Goal: Information Seeking & Learning: Learn about a topic

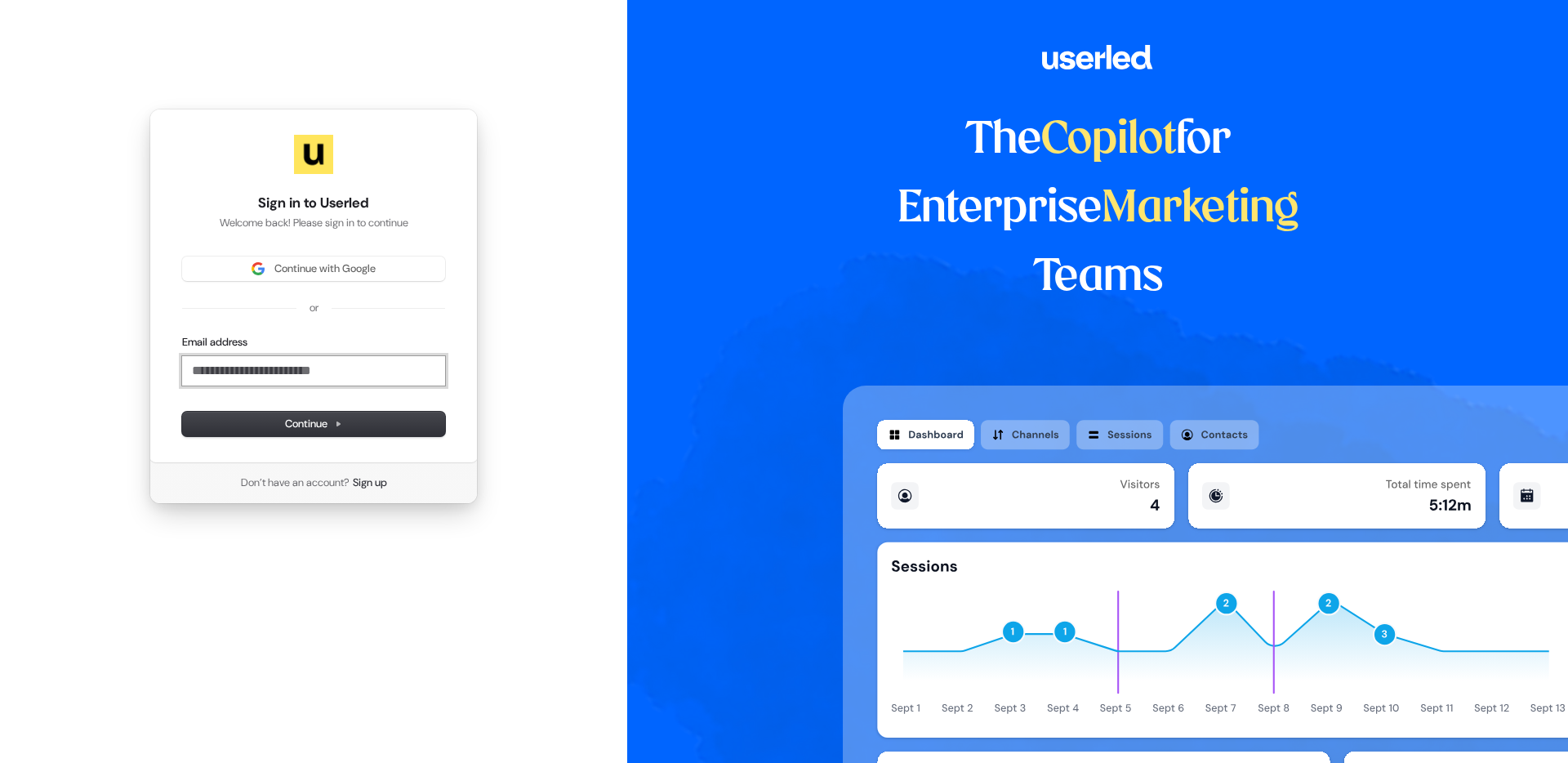
click at [290, 360] on input "Email address" at bounding box center [314, 370] width 263 height 29
click at [300, 425] on span "Continue" at bounding box center [313, 424] width 57 height 15
type input "**********"
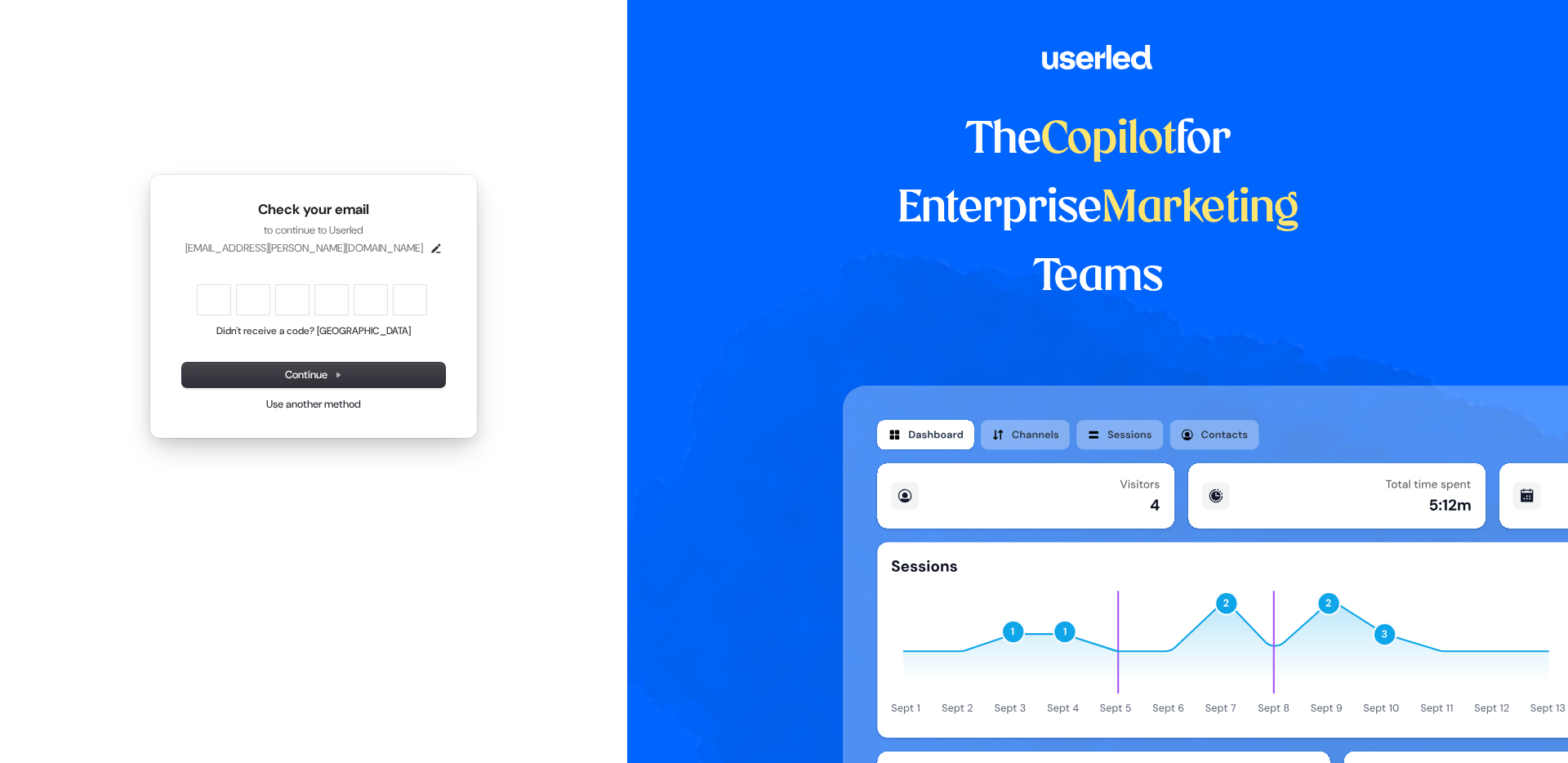
click at [357, 557] on div "Check your email to continue to Userled hana.harrington@zoovu.com Enter the 6 -…" at bounding box center [314, 306] width 627 height 613
click at [209, 297] on input "Enter verification code. Digit 1" at bounding box center [214, 299] width 33 height 29
type input "******"
type input "*"
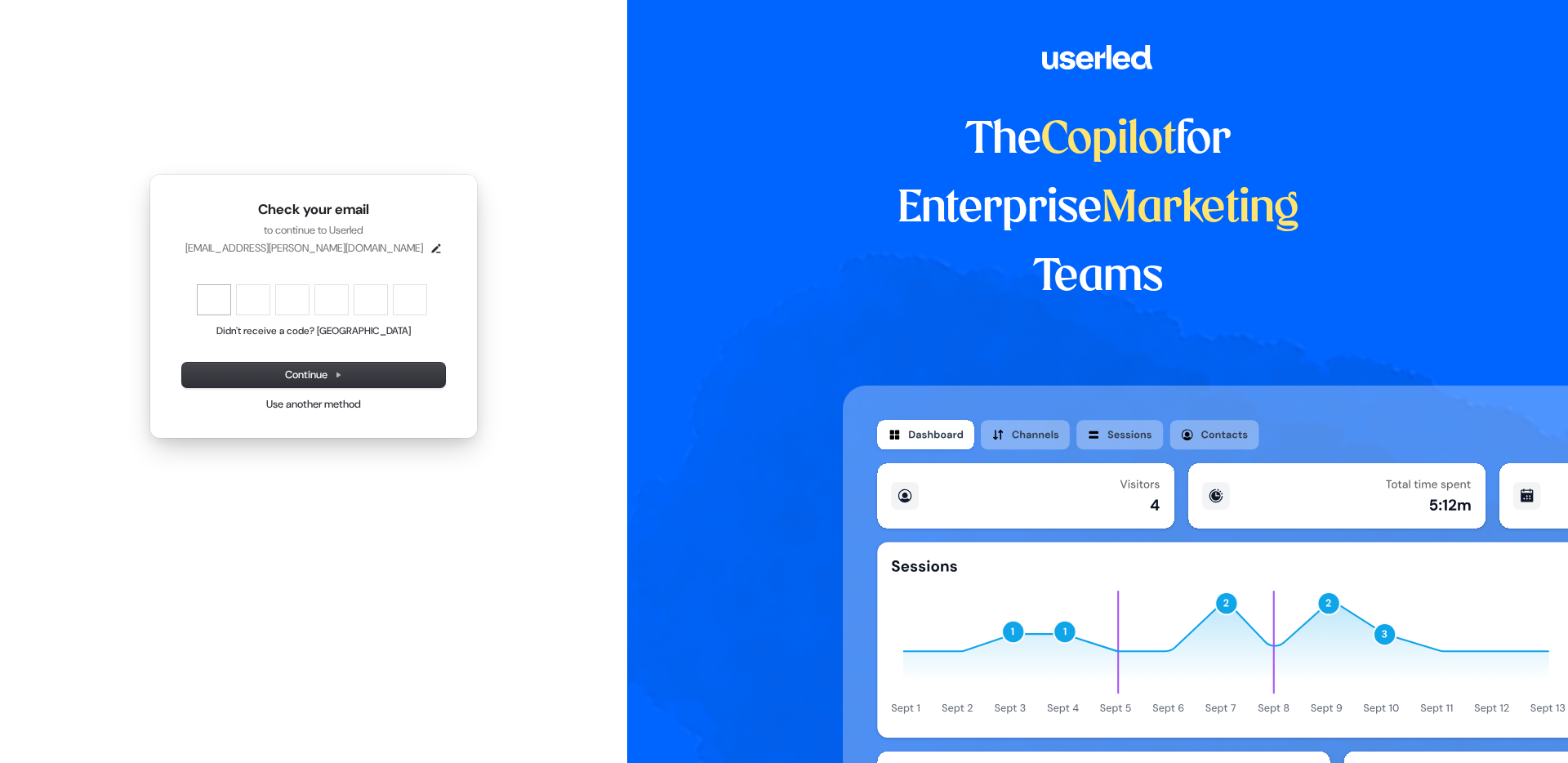
type input "*"
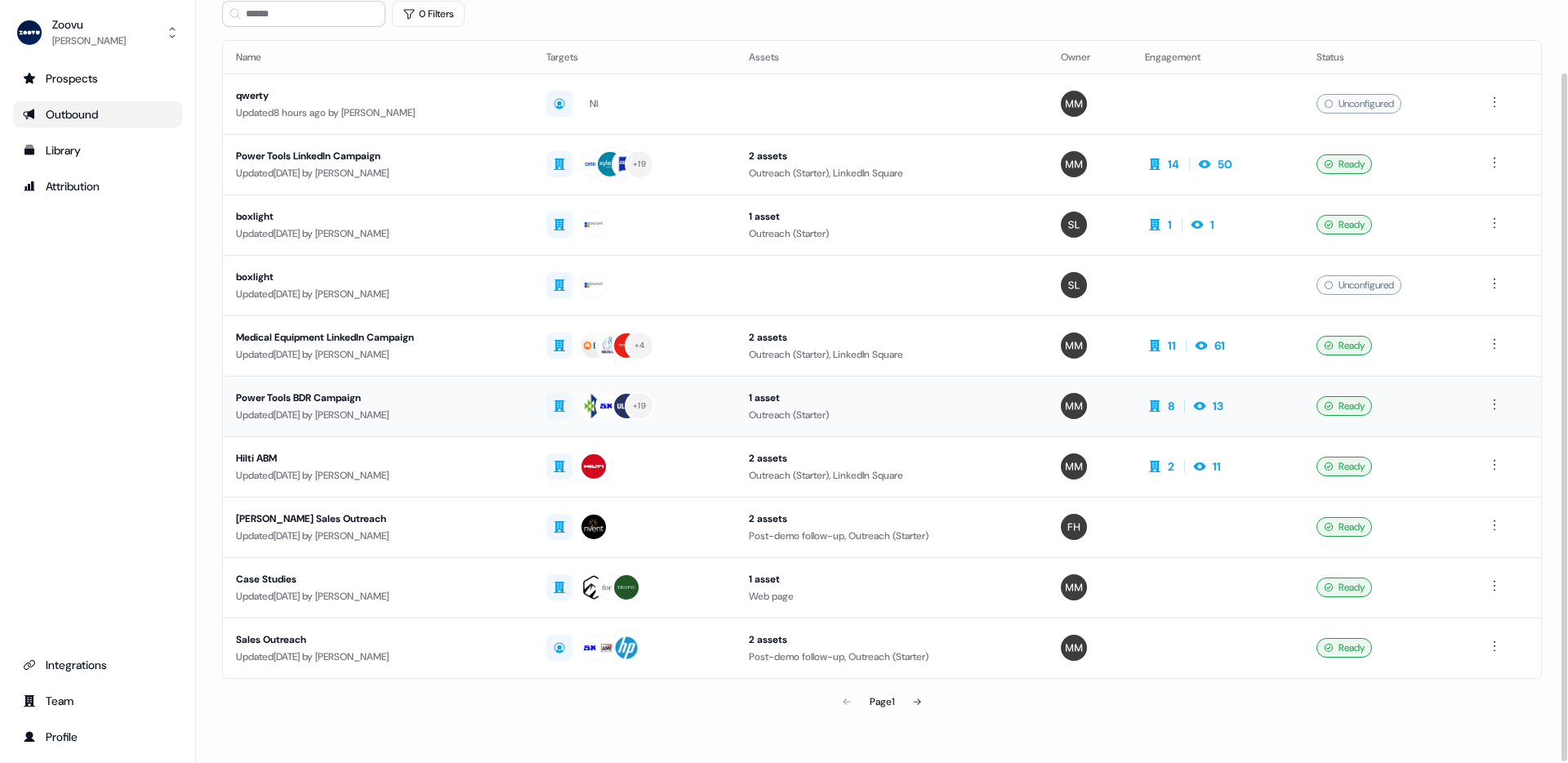
scroll to position [79, 0]
click at [336, 393] on div "Power Tools BDR Campaign" at bounding box center [378, 399] width 284 height 16
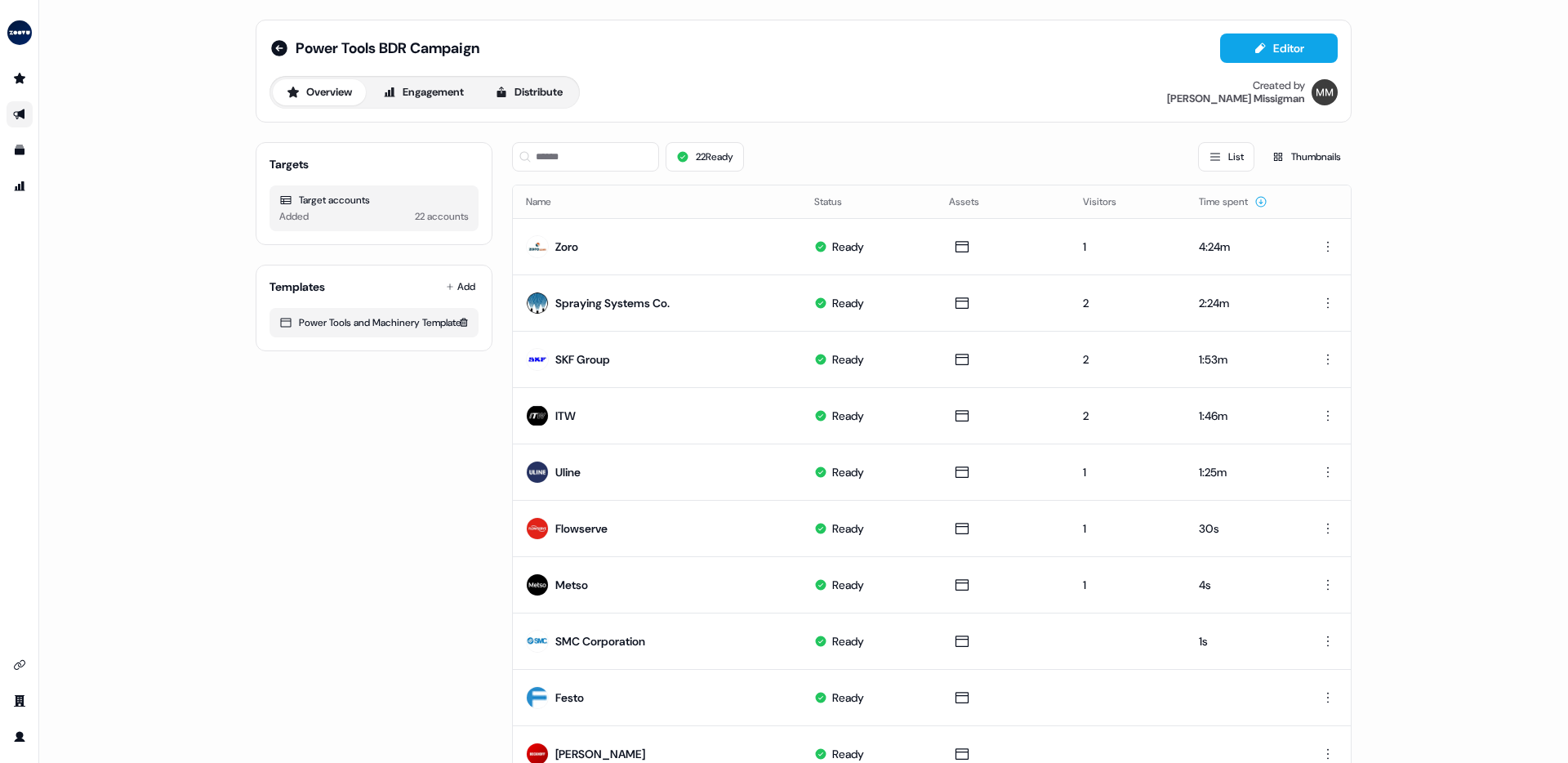
click at [283, 330] on icon at bounding box center [286, 323] width 13 height 13
click at [340, 329] on div "Power Tools and Machinery Template" at bounding box center [373, 322] width 189 height 16
click at [343, 322] on div "Power Tools and Machinery Template" at bounding box center [373, 322] width 189 height 16
click at [278, 288] on div "Templates" at bounding box center [297, 286] width 55 height 16
click at [18, 141] on link "Go to templates" at bounding box center [20, 150] width 26 height 26
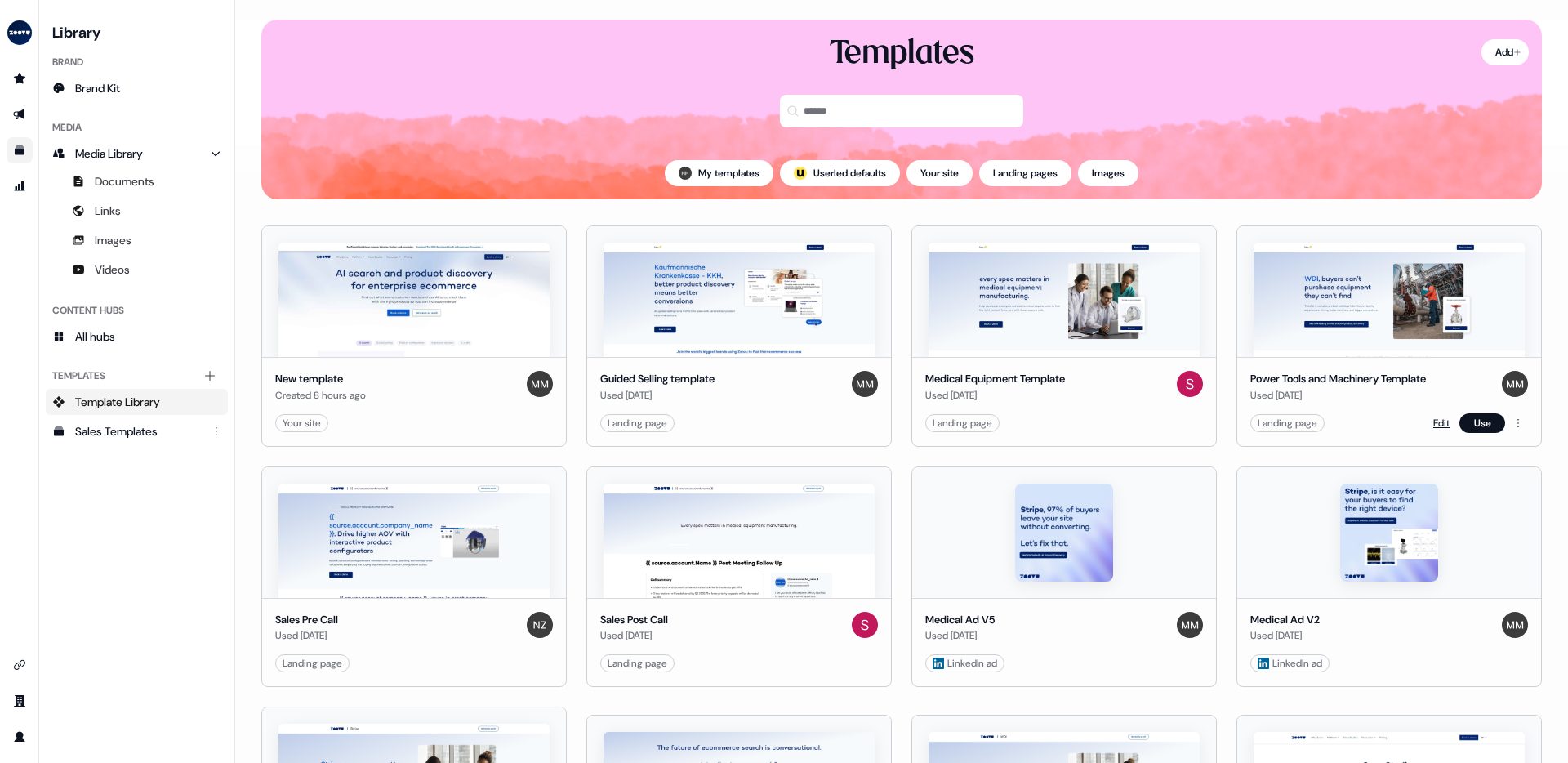
click at [1435, 422] on link "Edit" at bounding box center [1440, 422] width 16 height 16
click at [1438, 420] on link "Edit" at bounding box center [1440, 422] width 16 height 16
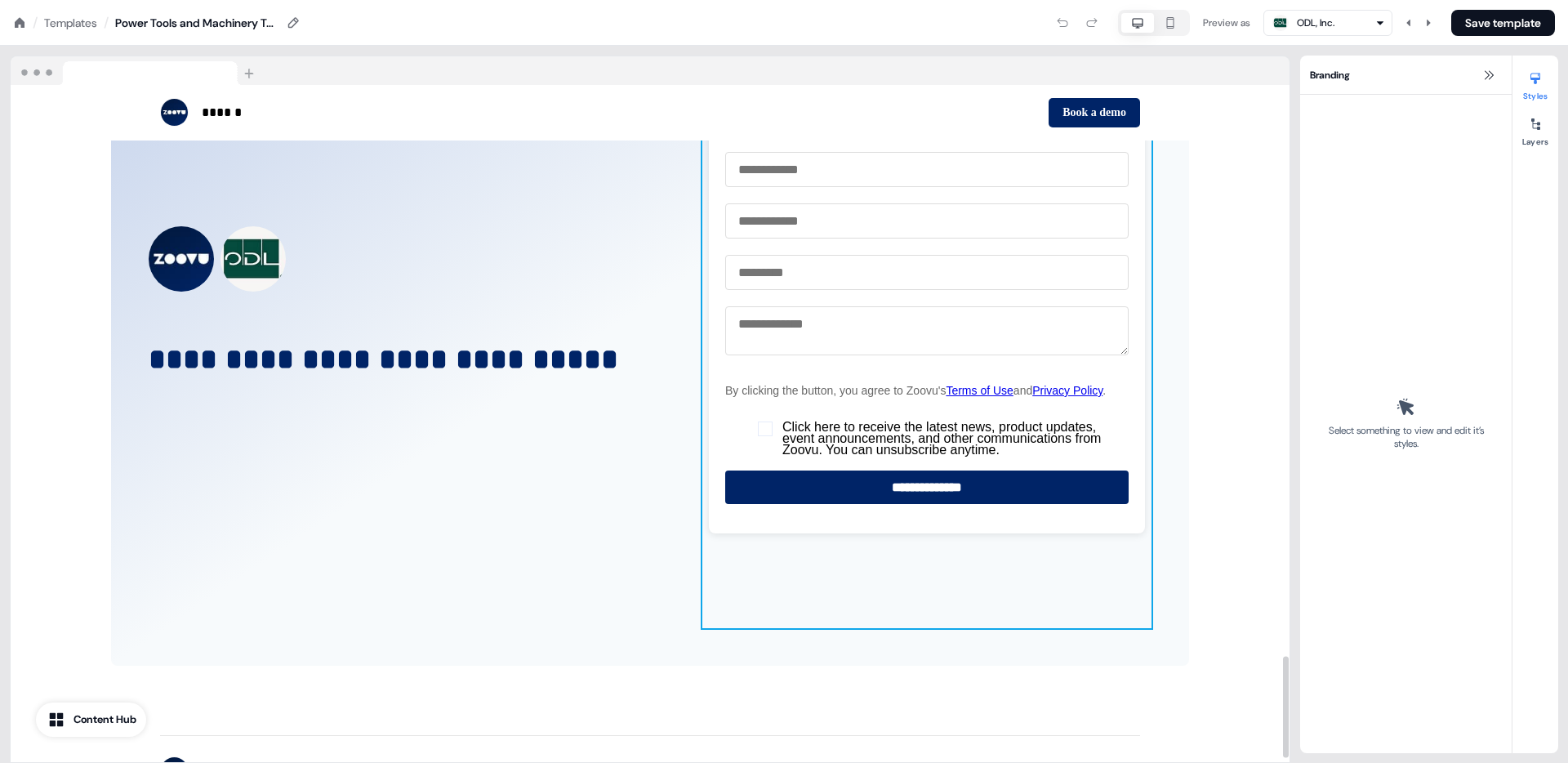
scroll to position [3816, 0]
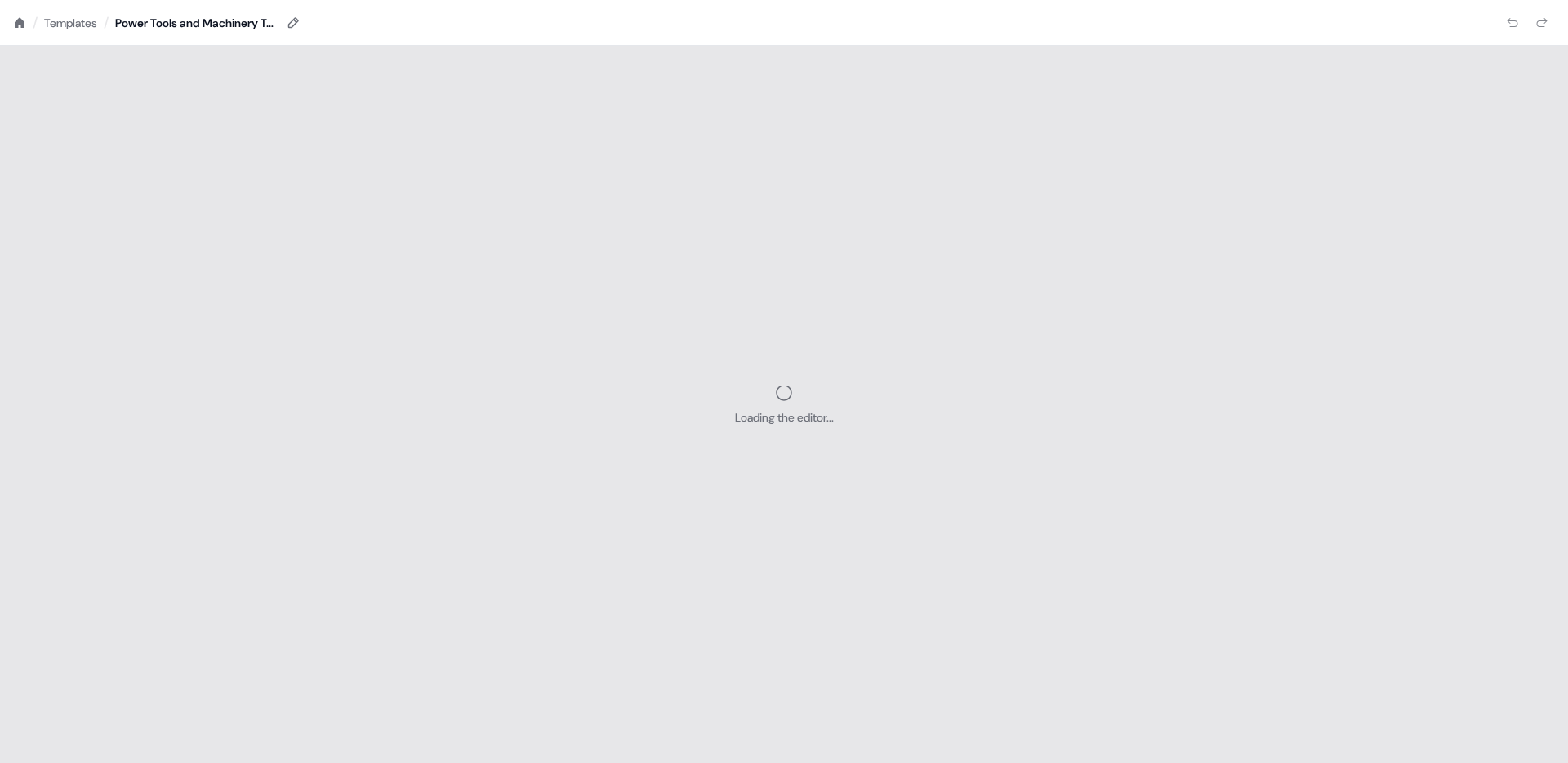
click at [70, 21] on div "Templates" at bounding box center [70, 22] width 53 height 16
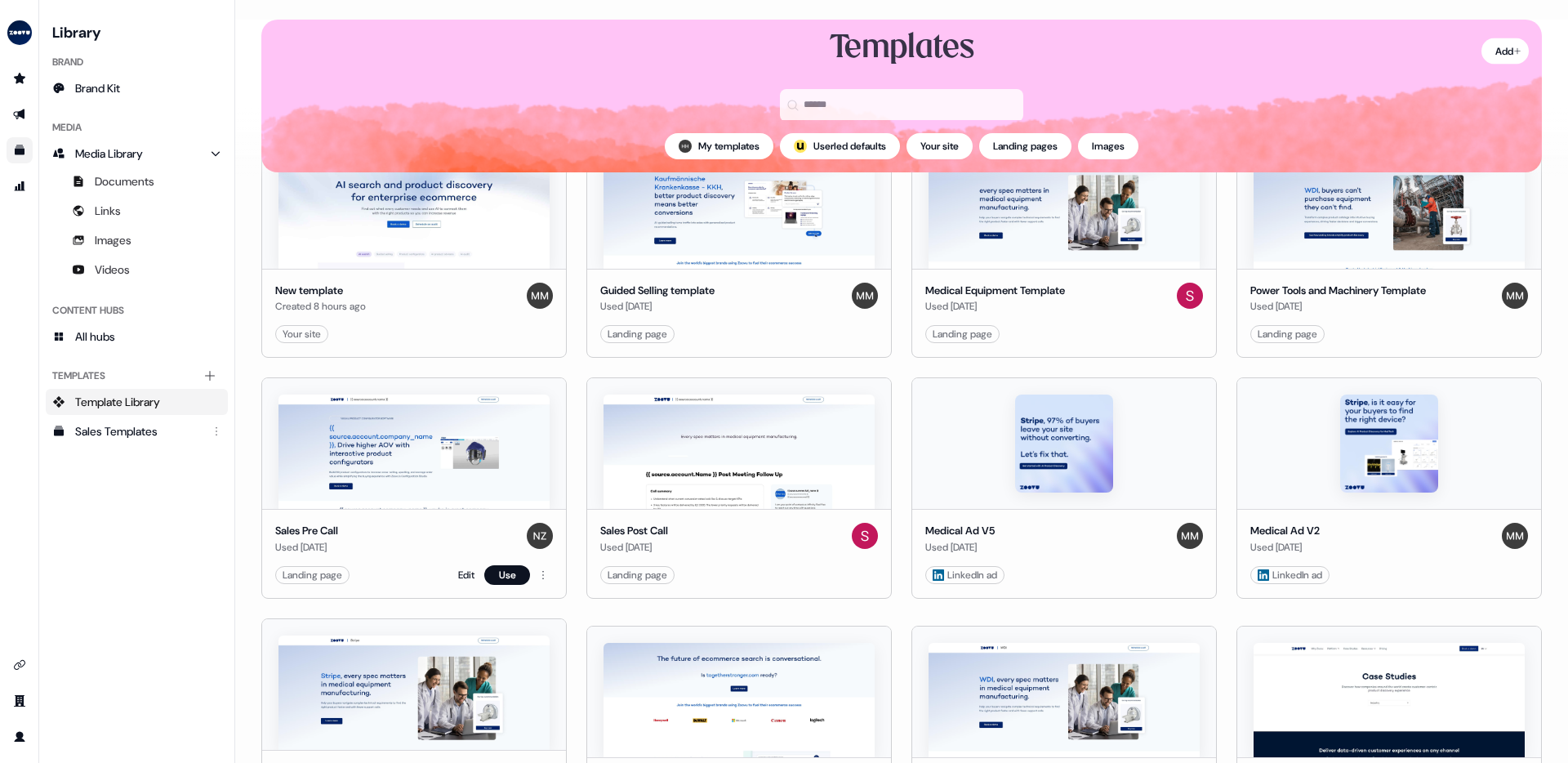
scroll to position [33, 0]
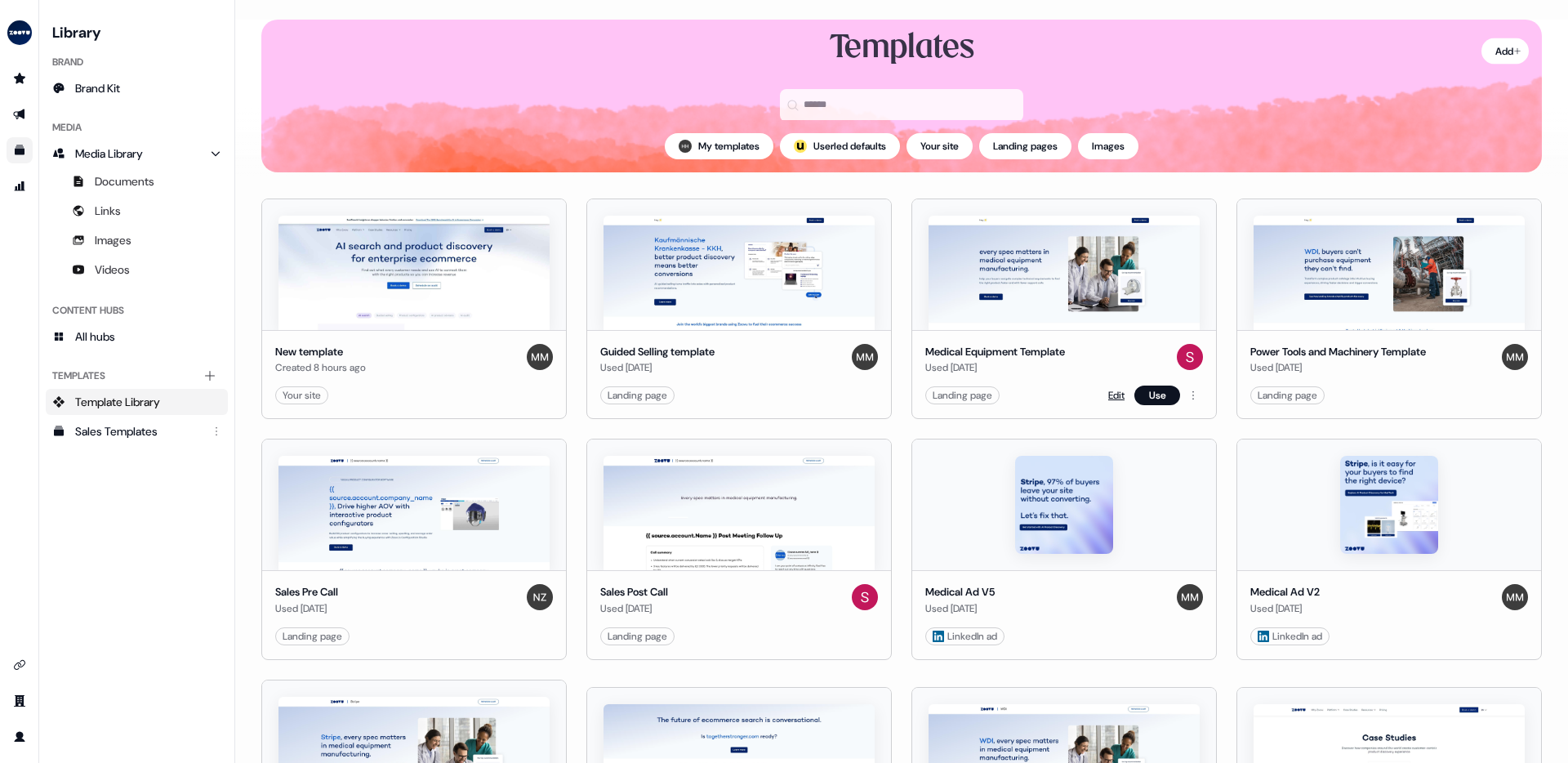
click at [1115, 393] on link "Edit" at bounding box center [1115, 395] width 16 height 16
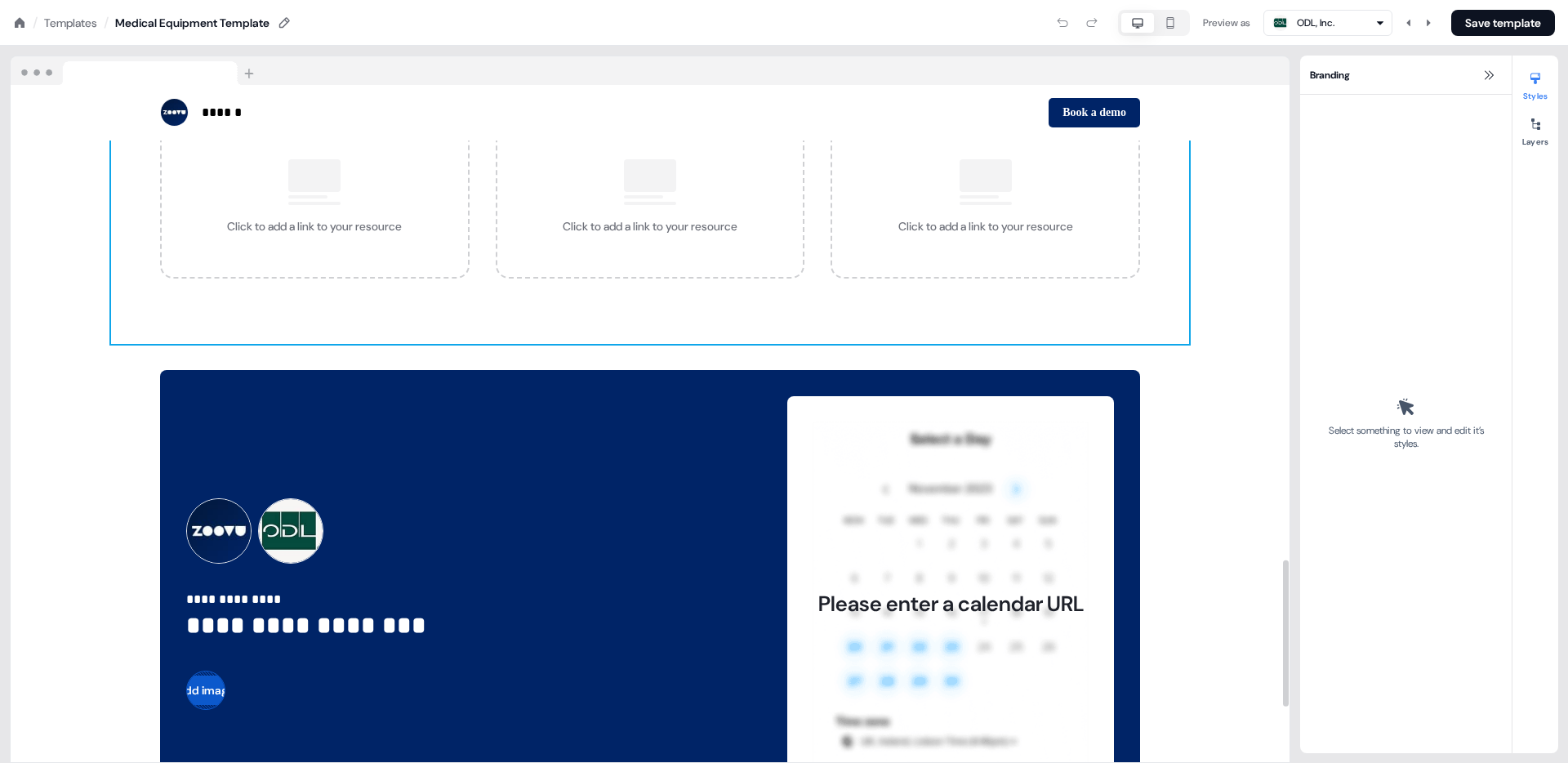
scroll to position [2385, 0]
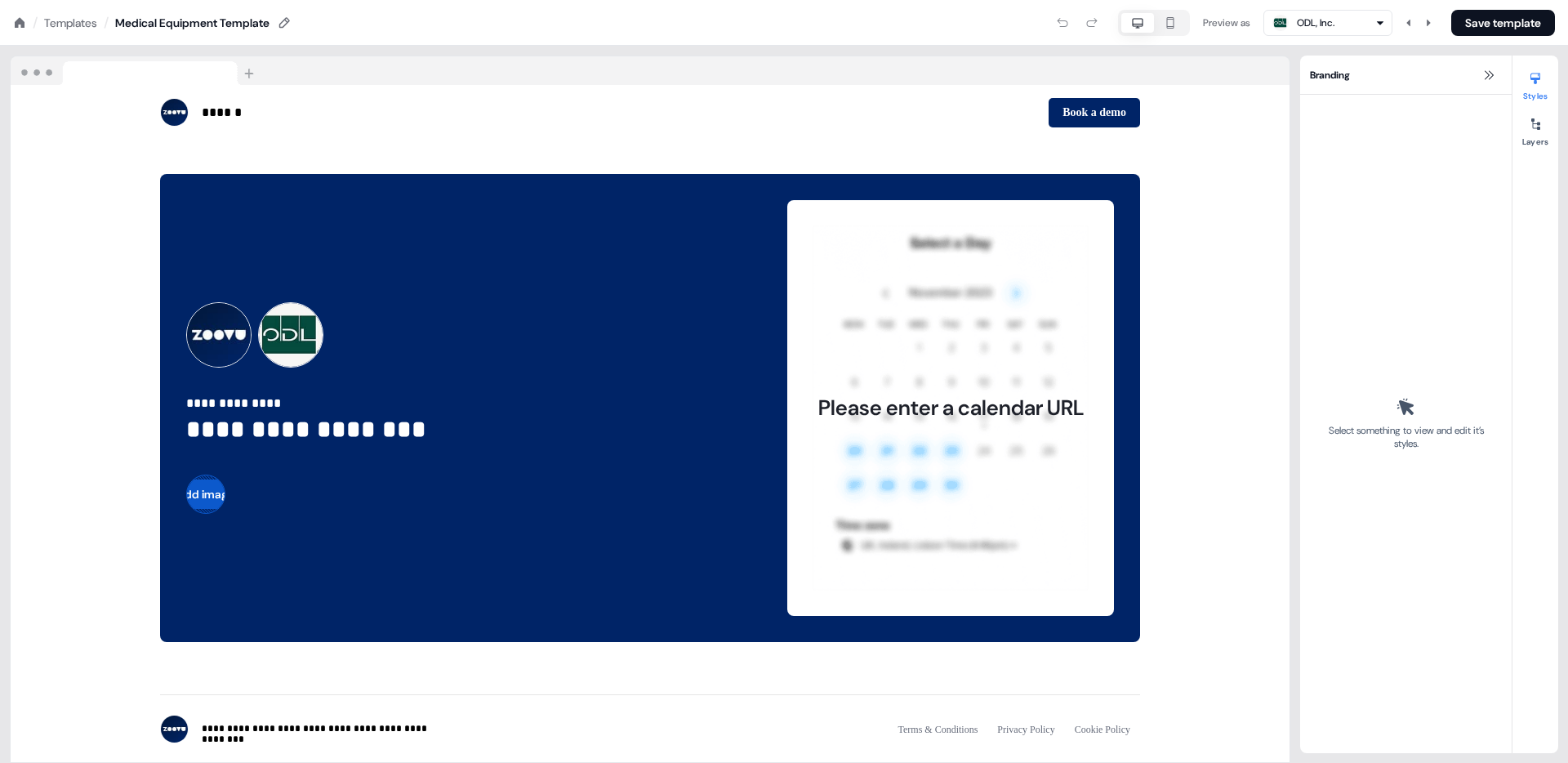
click at [76, 22] on div "Templates" at bounding box center [70, 22] width 53 height 16
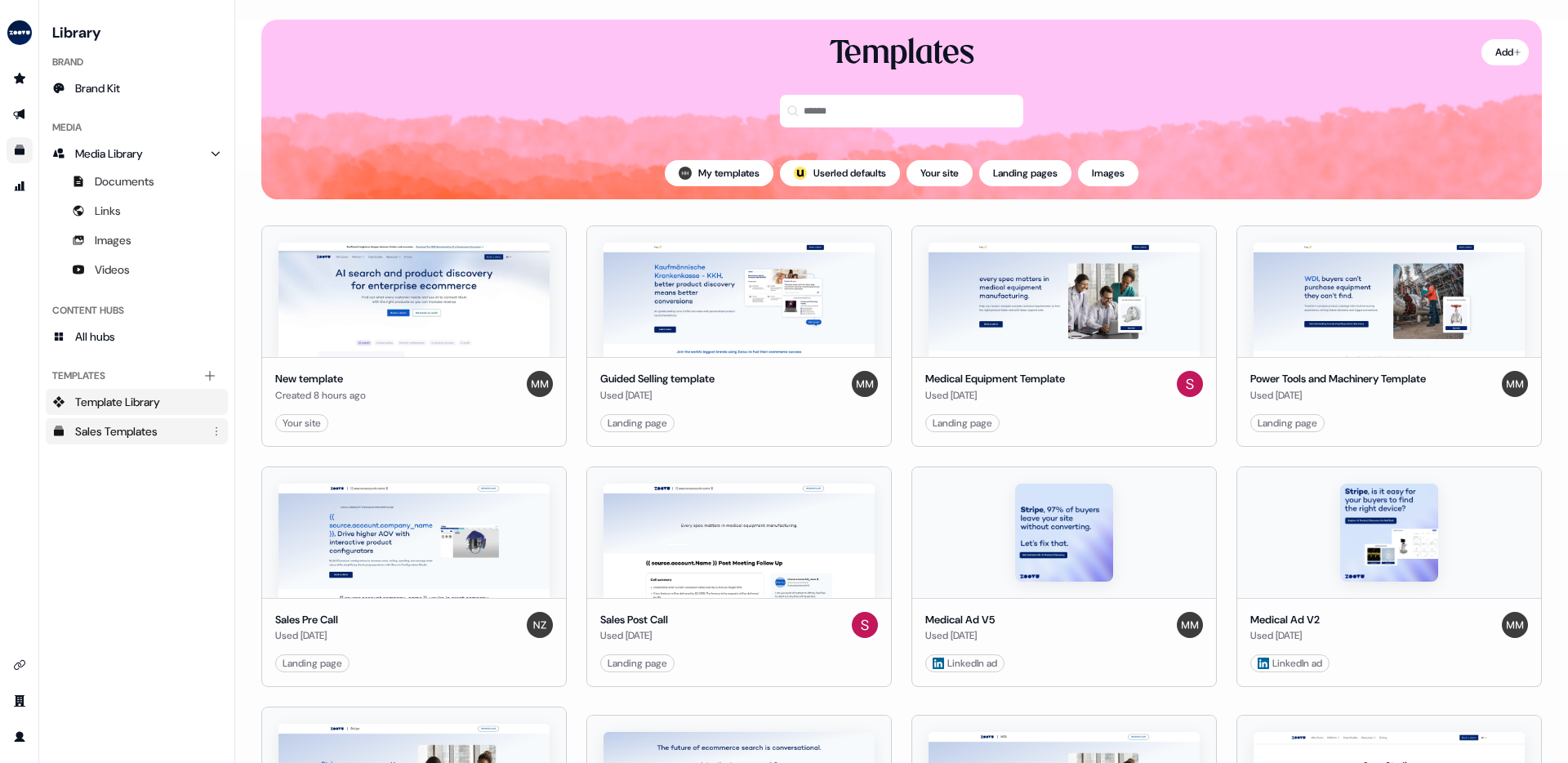
click at [133, 428] on div "Sales Templates" at bounding box center [138, 431] width 127 height 16
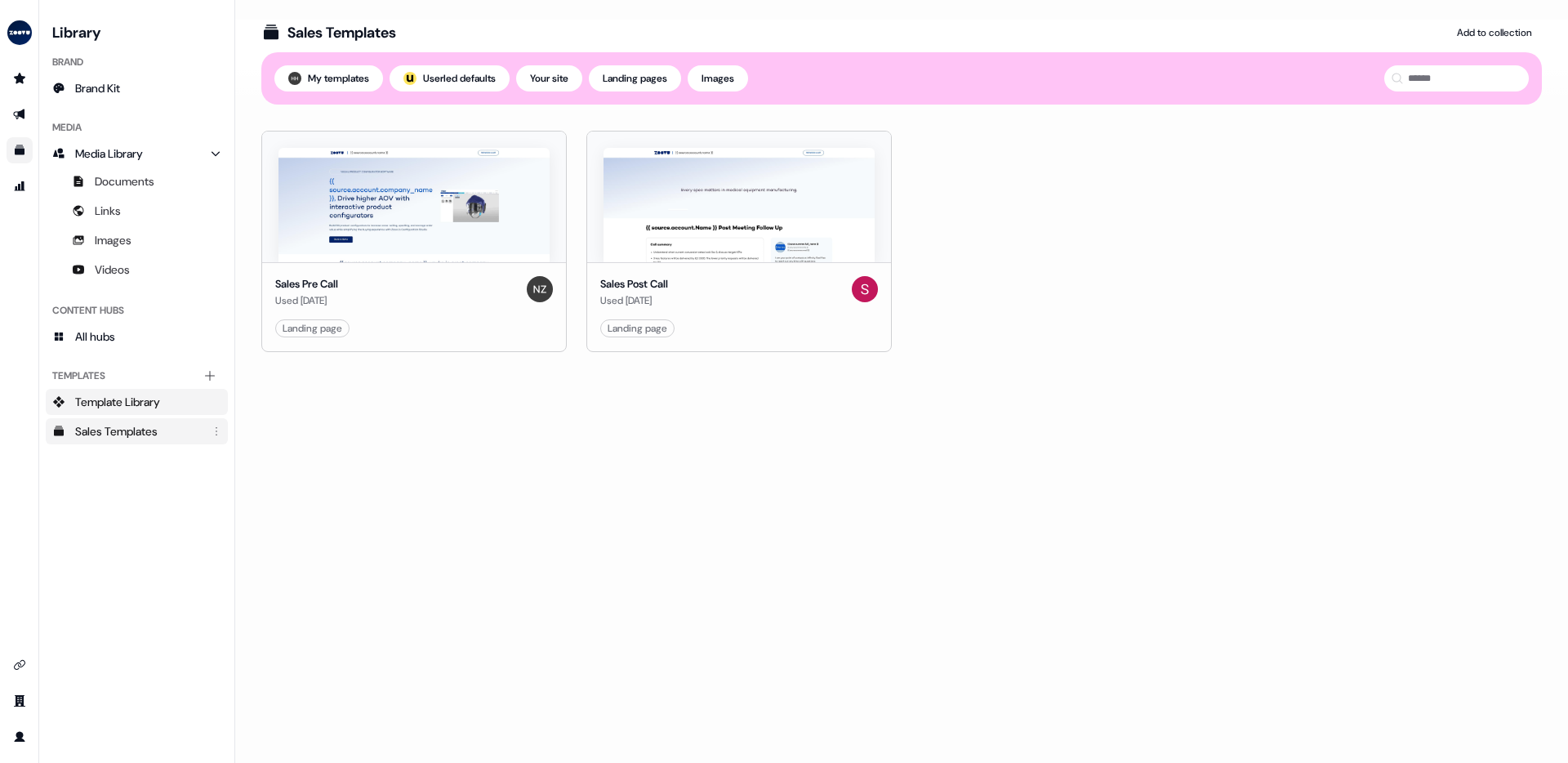
click at [132, 406] on span "Template Library" at bounding box center [117, 402] width 85 height 16
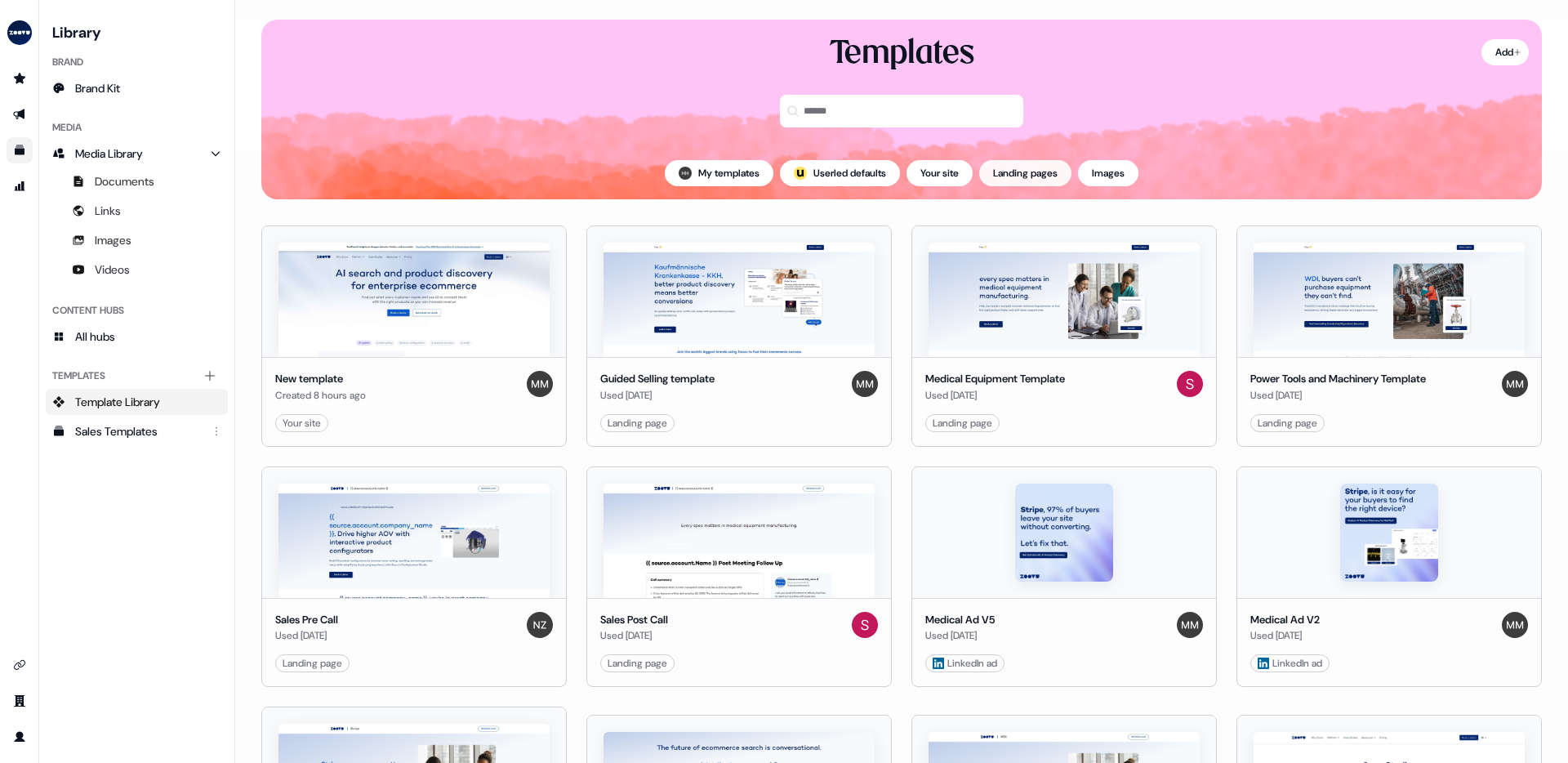
click at [1040, 174] on button "Landing pages" at bounding box center [1025, 173] width 92 height 26
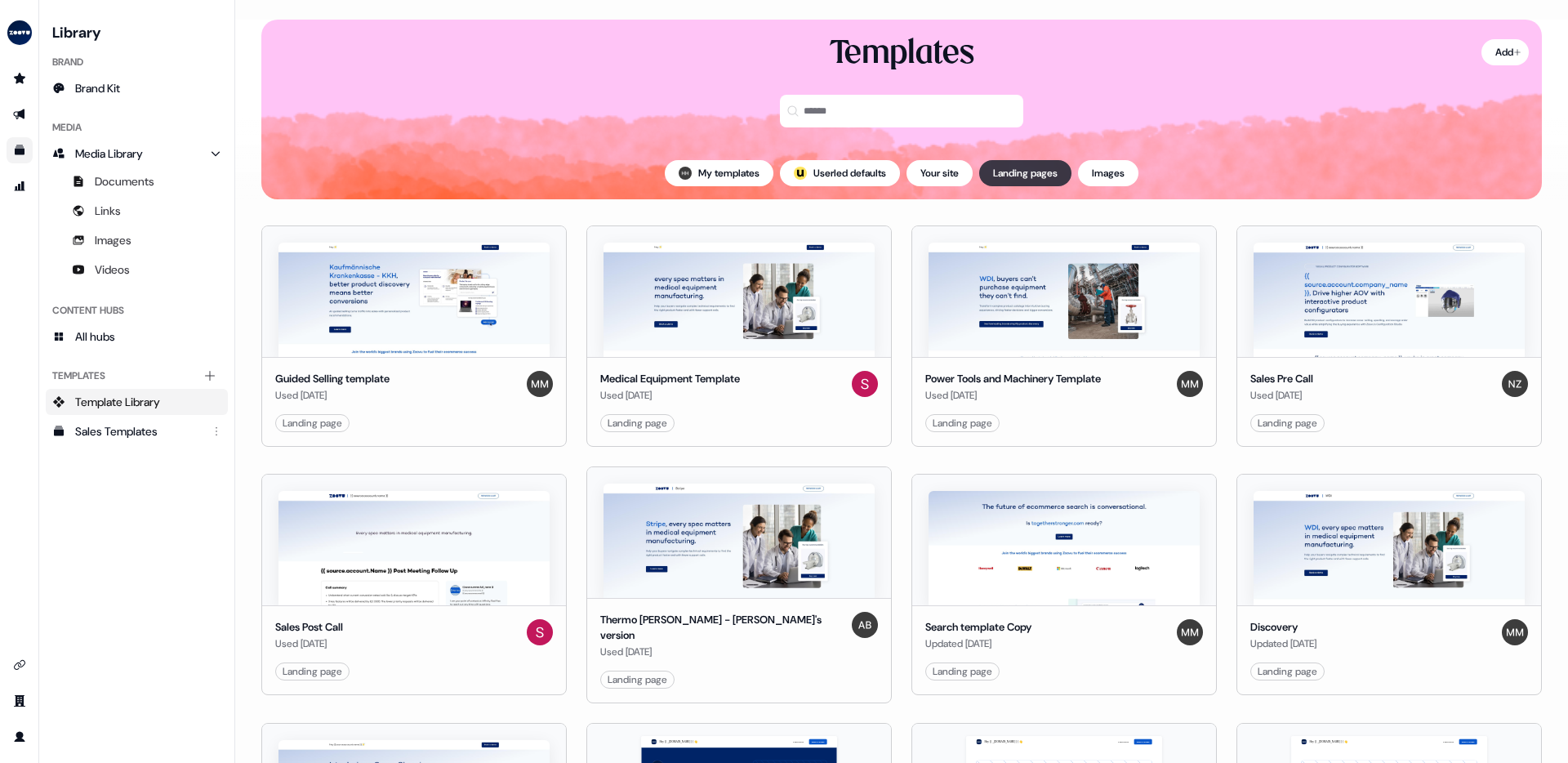
click at [1023, 177] on button "Landing pages" at bounding box center [1025, 173] width 92 height 26
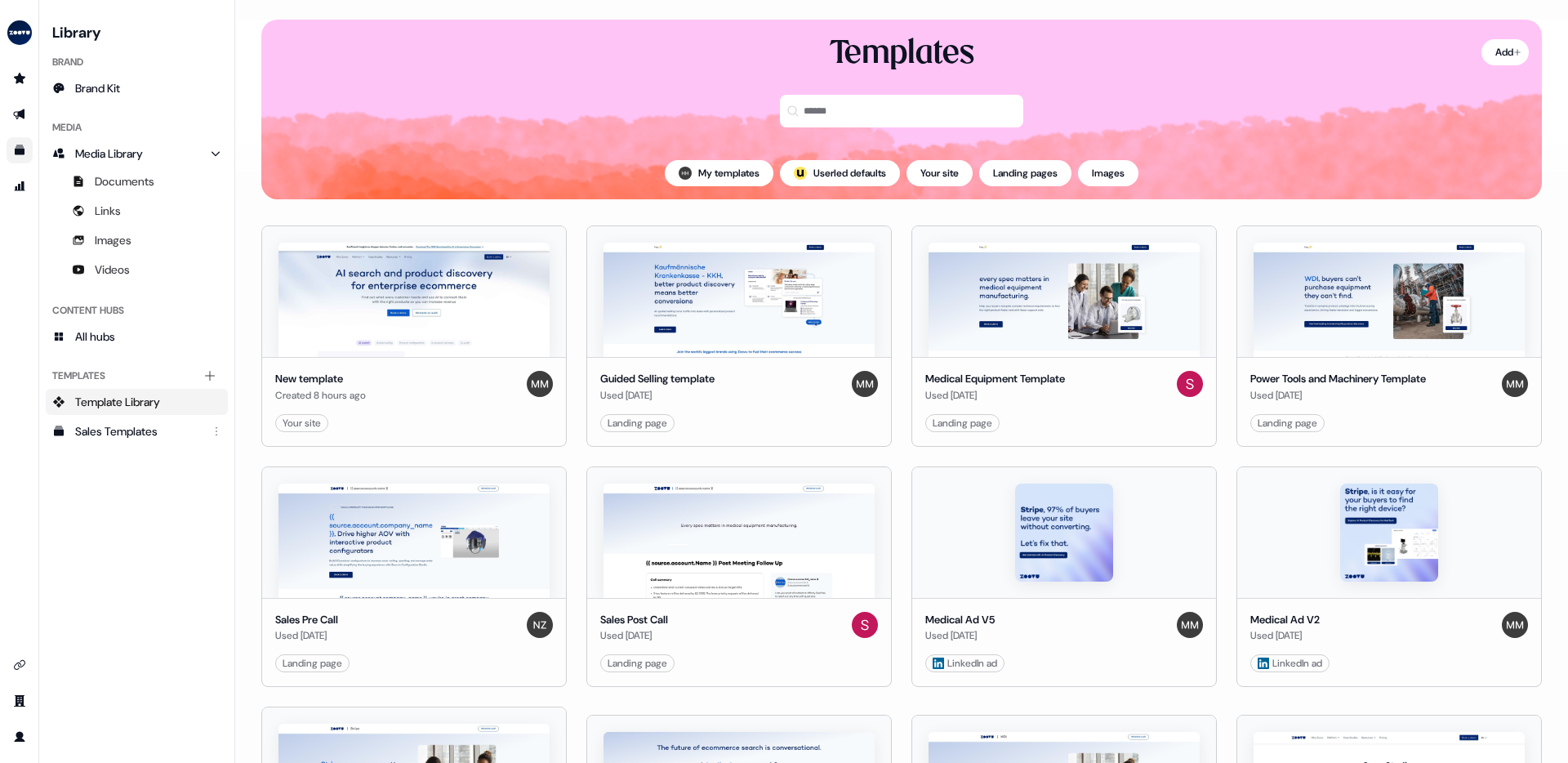
click at [150, 400] on span "Template Library" at bounding box center [117, 402] width 85 height 16
click at [1383, 302] on img at bounding box center [1389, 300] width 271 height 114
click at [1316, 265] on img at bounding box center [1389, 300] width 271 height 114
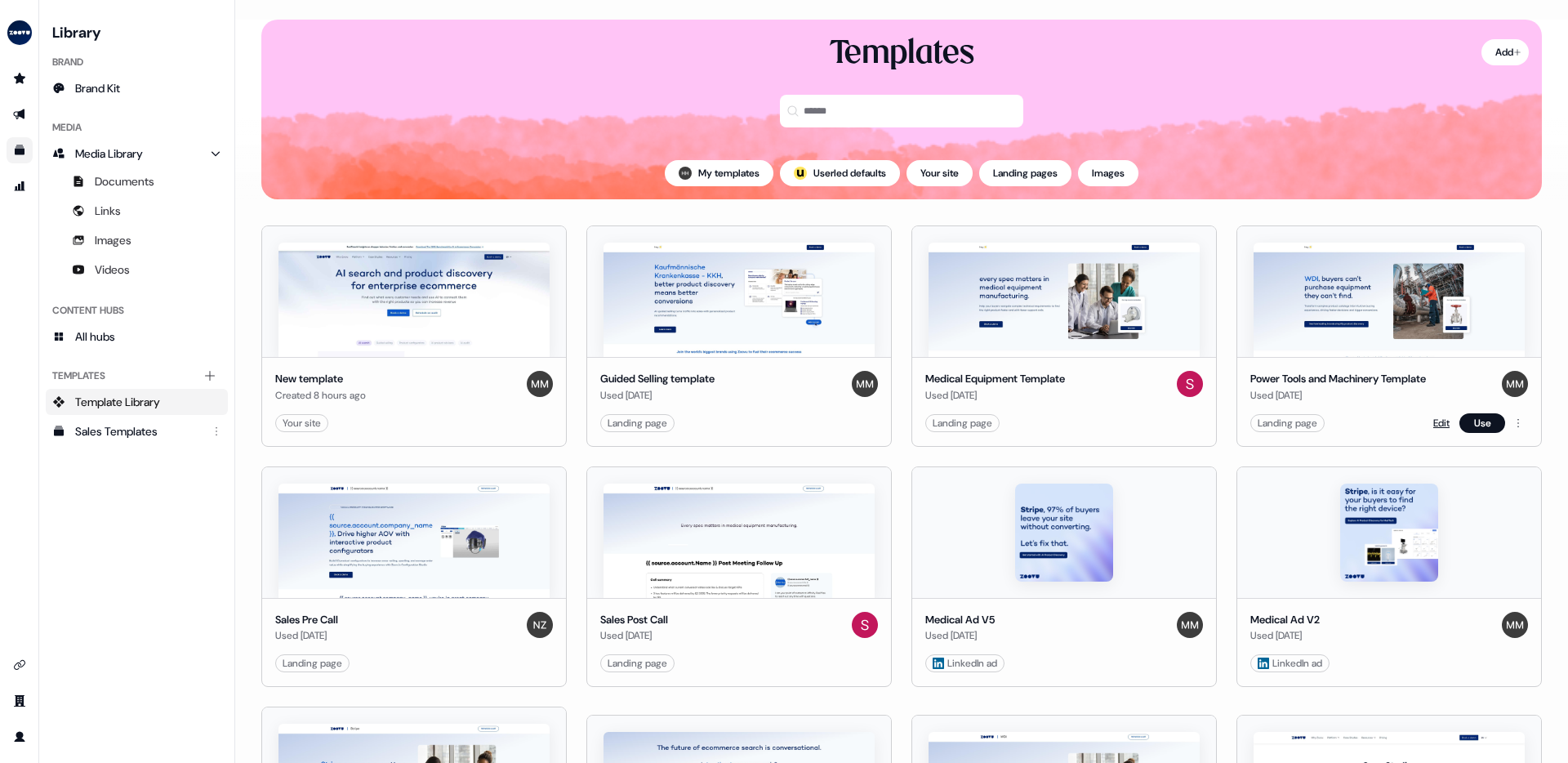
click at [1433, 420] on link "Edit" at bounding box center [1440, 422] width 16 height 16
click at [1435, 423] on link "Edit" at bounding box center [1440, 422] width 16 height 16
click at [831, 106] on input at bounding box center [901, 110] width 244 height 33
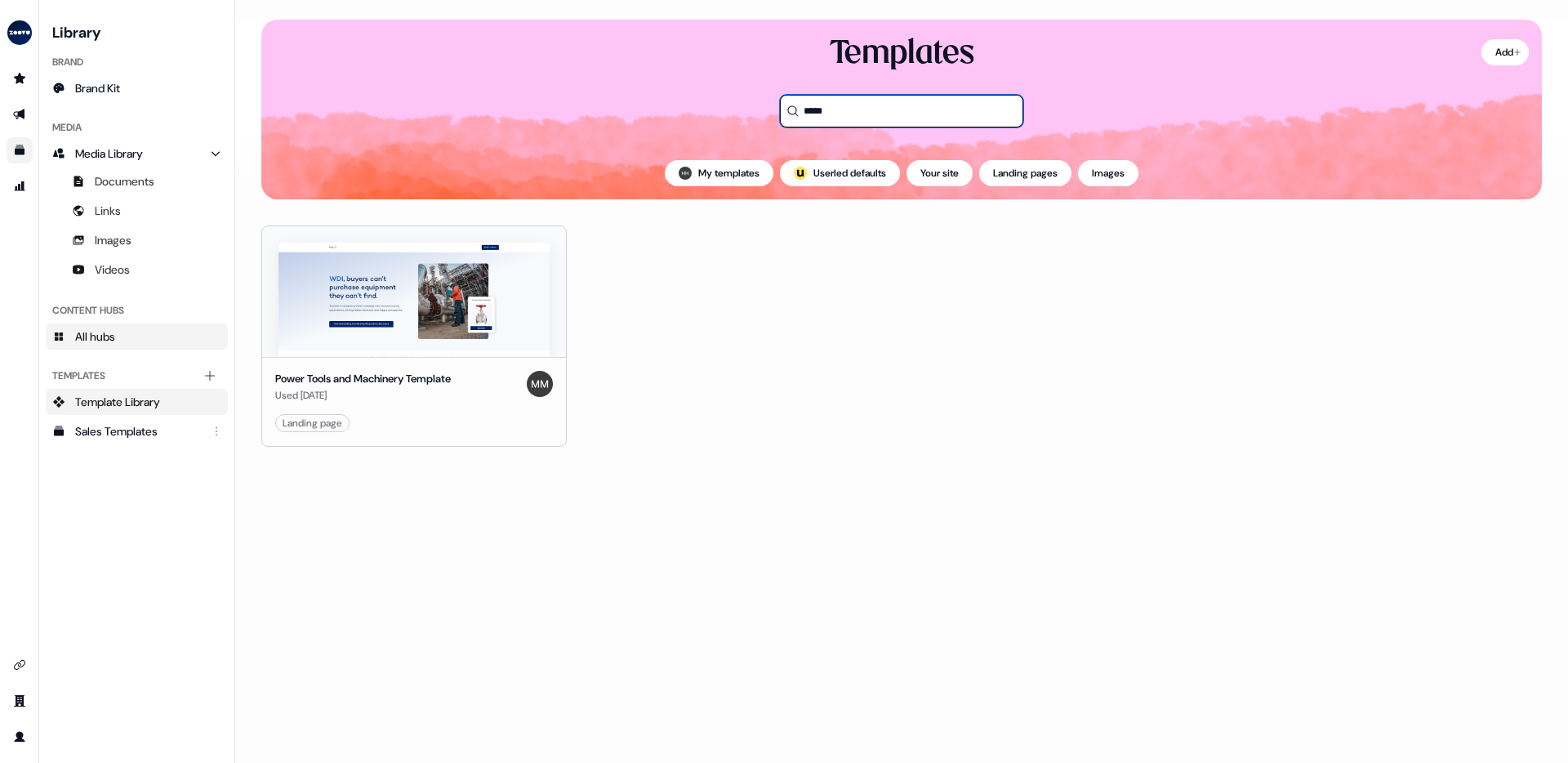
type input "*****"
click at [118, 326] on link "All hubs" at bounding box center [136, 336] width 182 height 26
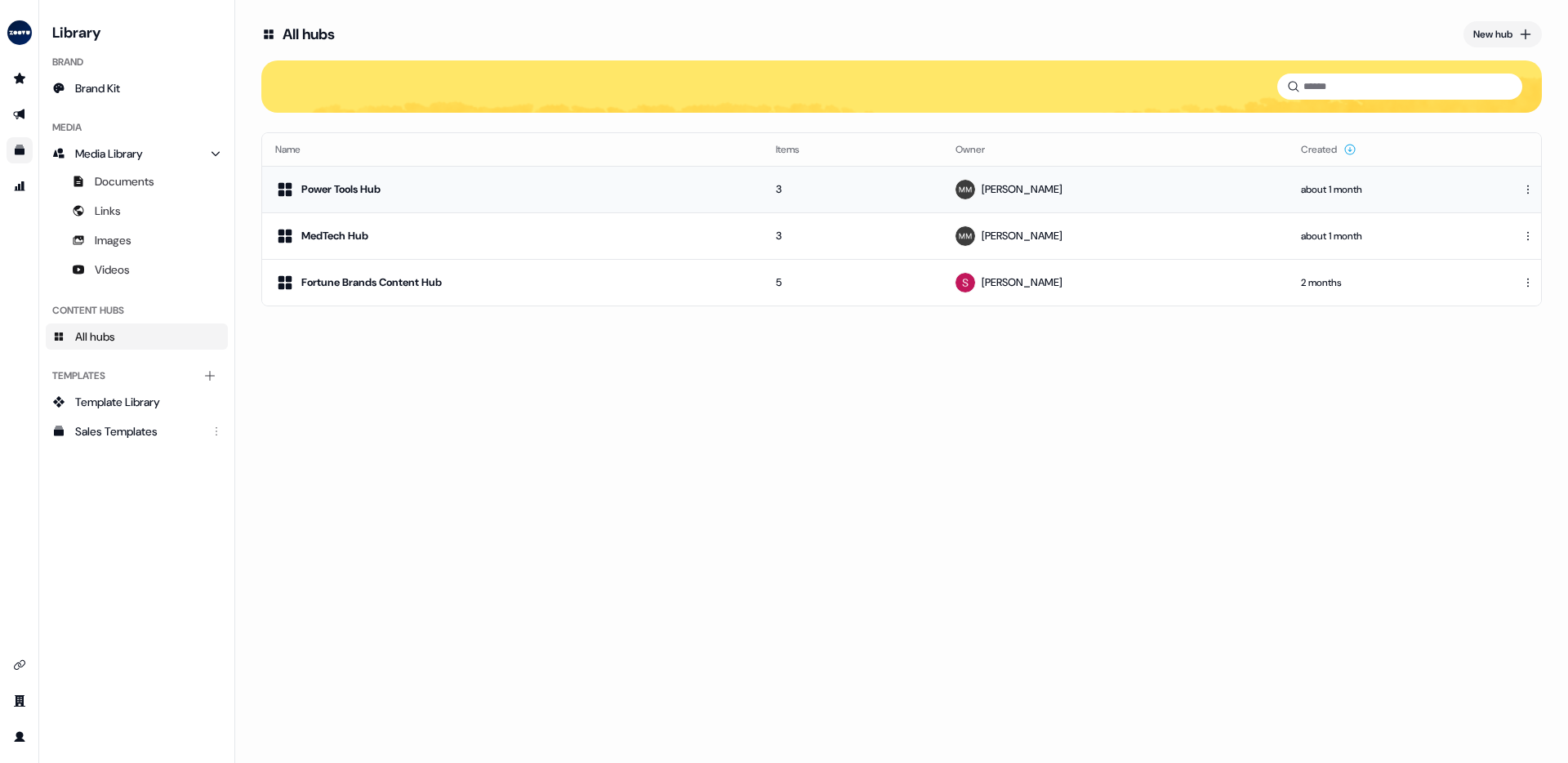
click at [329, 192] on div "Power Tools Hub" at bounding box center [341, 189] width 79 height 16
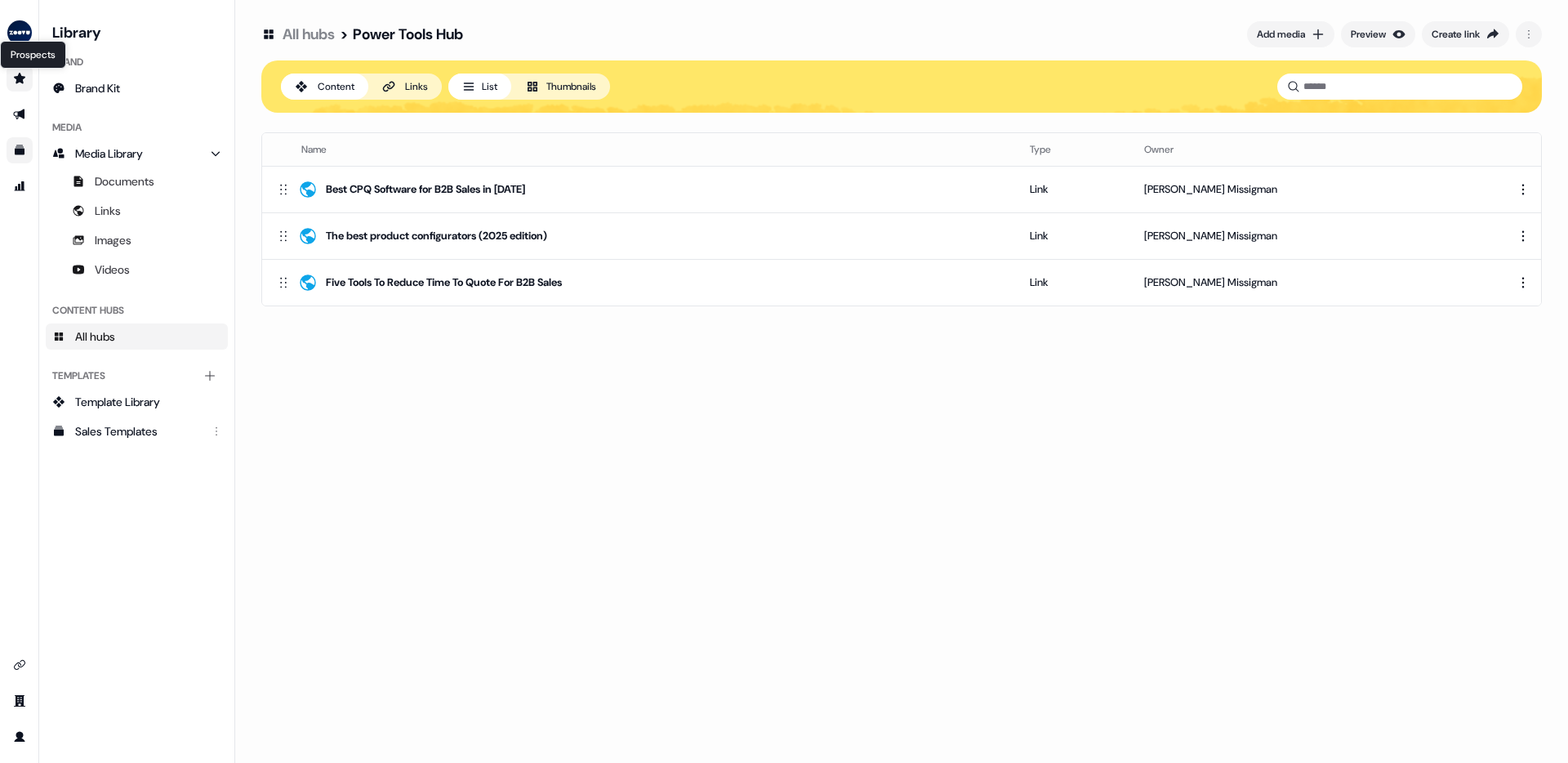
click at [20, 76] on icon "Go to prospects" at bounding box center [20, 78] width 11 height 10
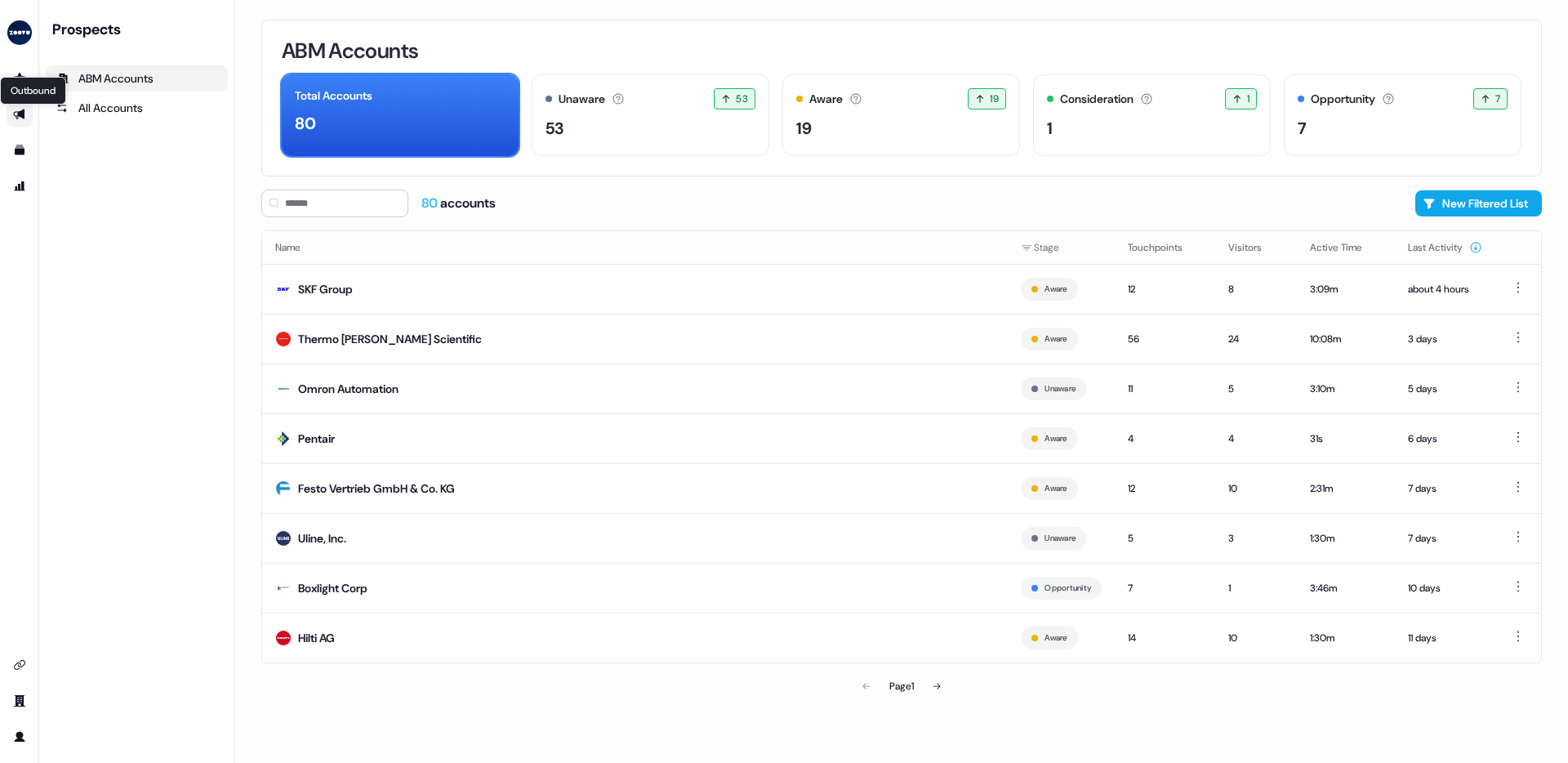
click at [18, 108] on icon "Go to outbound experience" at bounding box center [20, 114] width 13 height 13
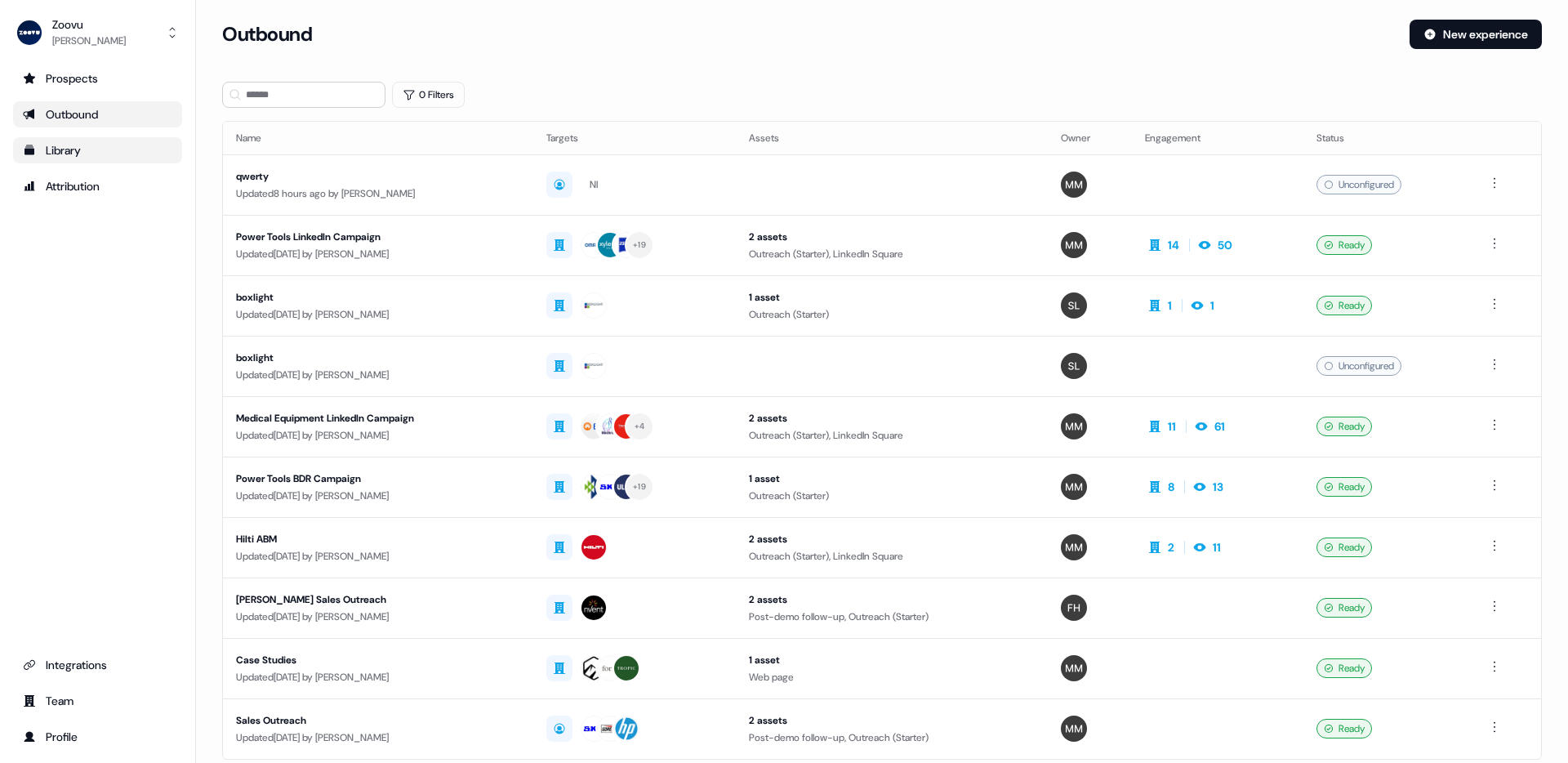
click at [77, 155] on div "Library" at bounding box center [97, 149] width 149 height 16
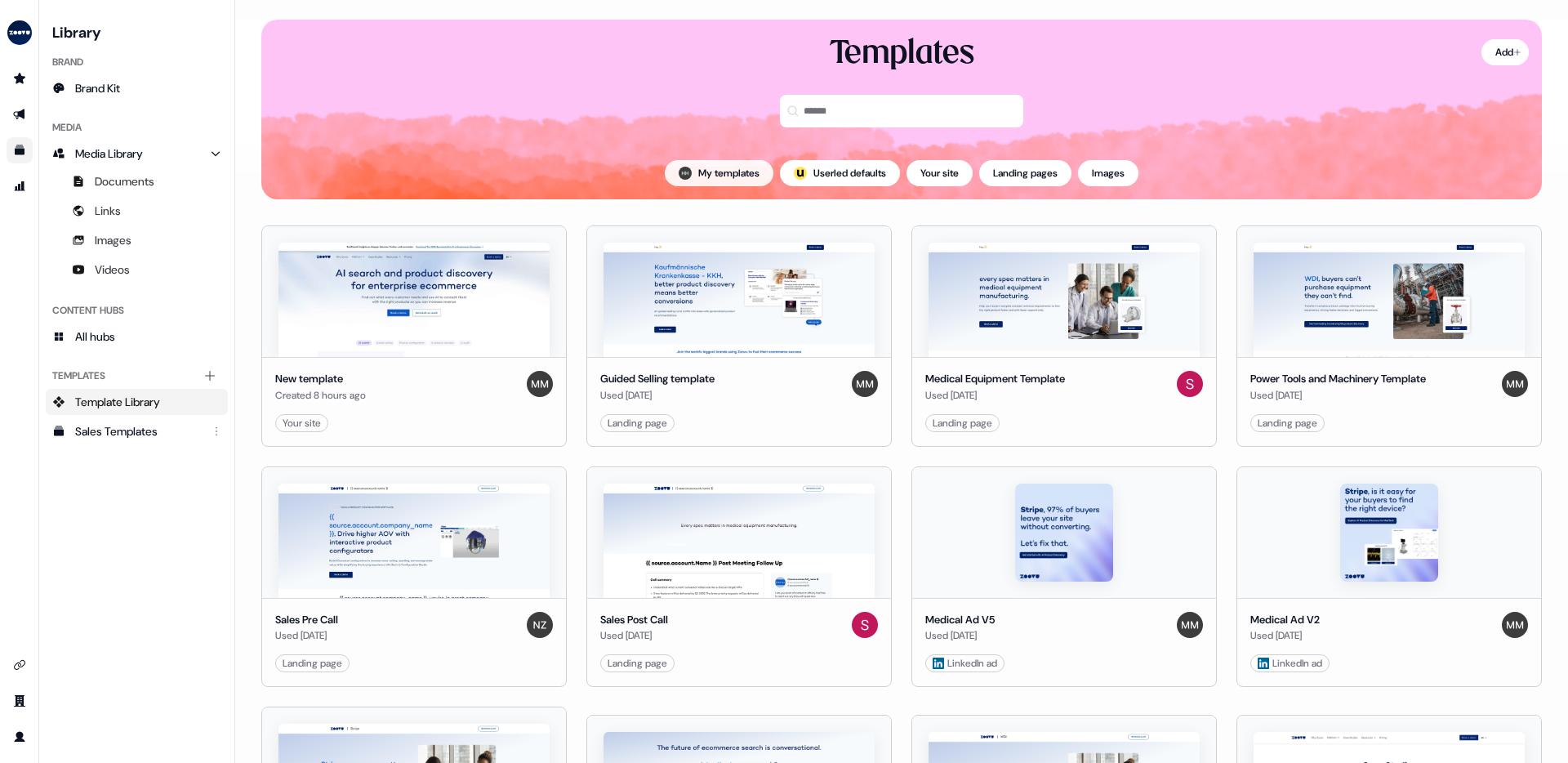
click at [716, 173] on button "My templates" at bounding box center [719, 173] width 108 height 26
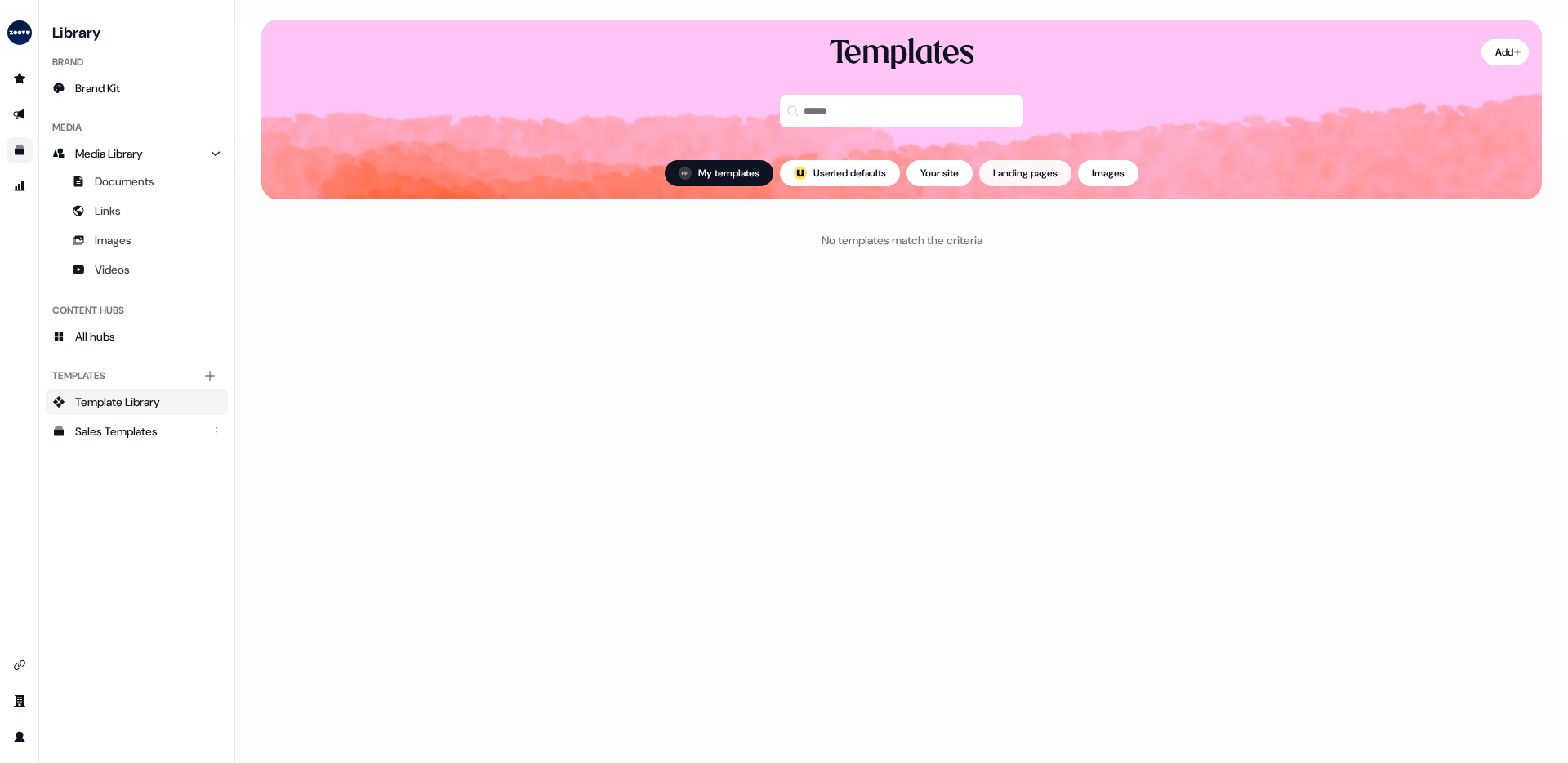
click at [995, 177] on button "Landing pages" at bounding box center [1025, 173] width 92 height 26
click at [720, 175] on button "My templates" at bounding box center [719, 173] width 108 height 26
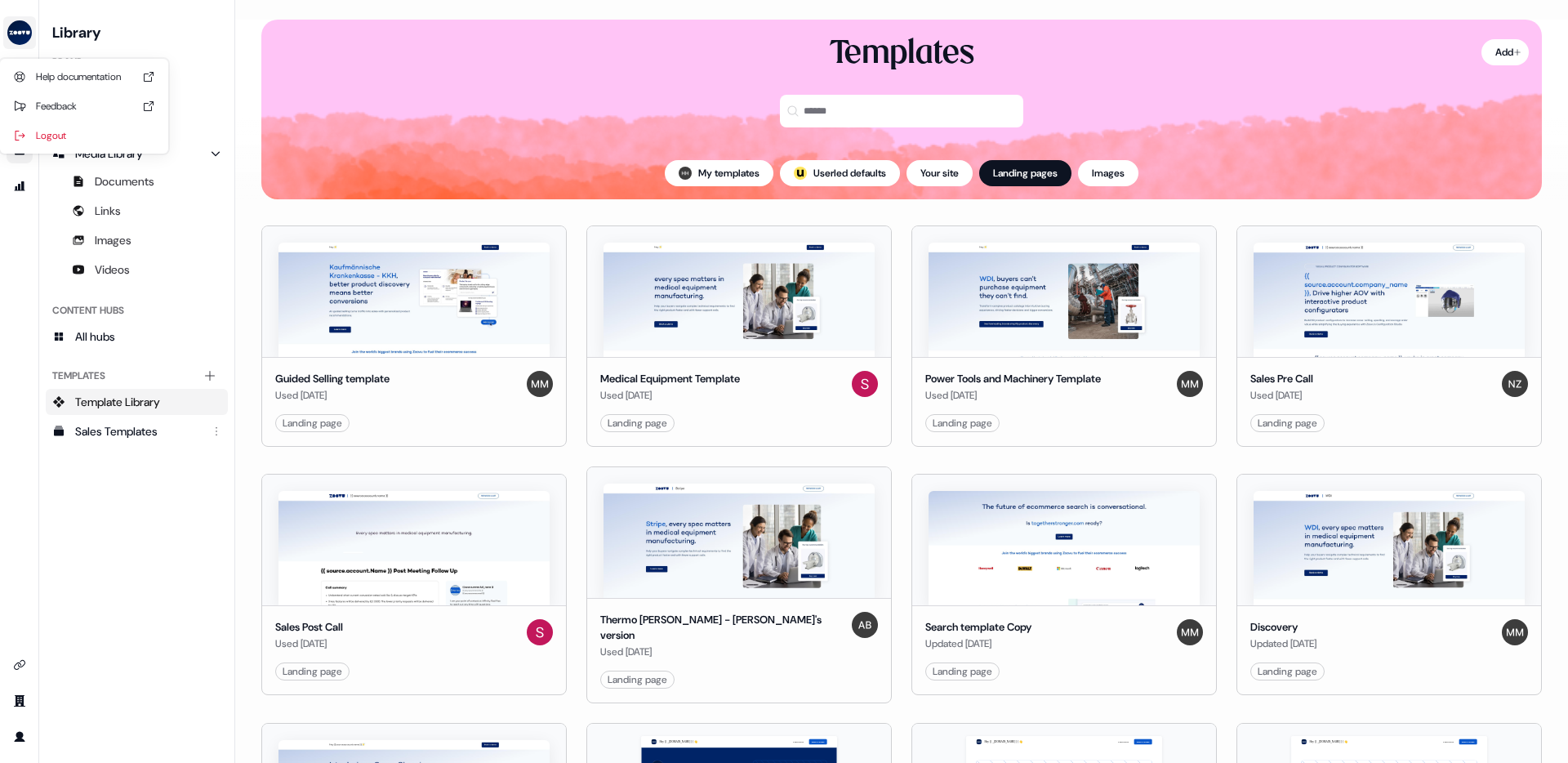
click at [15, 28] on img "side nav menu" at bounding box center [20, 33] width 26 height 26
drag, startPoint x: 1192, startPoint y: 290, endPoint x: 1176, endPoint y: 294, distance: 16.5
click at [1192, 290] on div "Help documentation Feedback Logout Library Brand Brand Kit Media Media Library …" at bounding box center [784, 381] width 1568 height 763
click at [1191, 422] on html "For the best experience switch devices to a bigger screen. Go to [DOMAIN_NAME] …" at bounding box center [784, 381] width 1568 height 763
click at [1237, 146] on html "For the best experience switch devices to a bigger screen. Go to [DOMAIN_NAME] …" at bounding box center [784, 381] width 1568 height 763
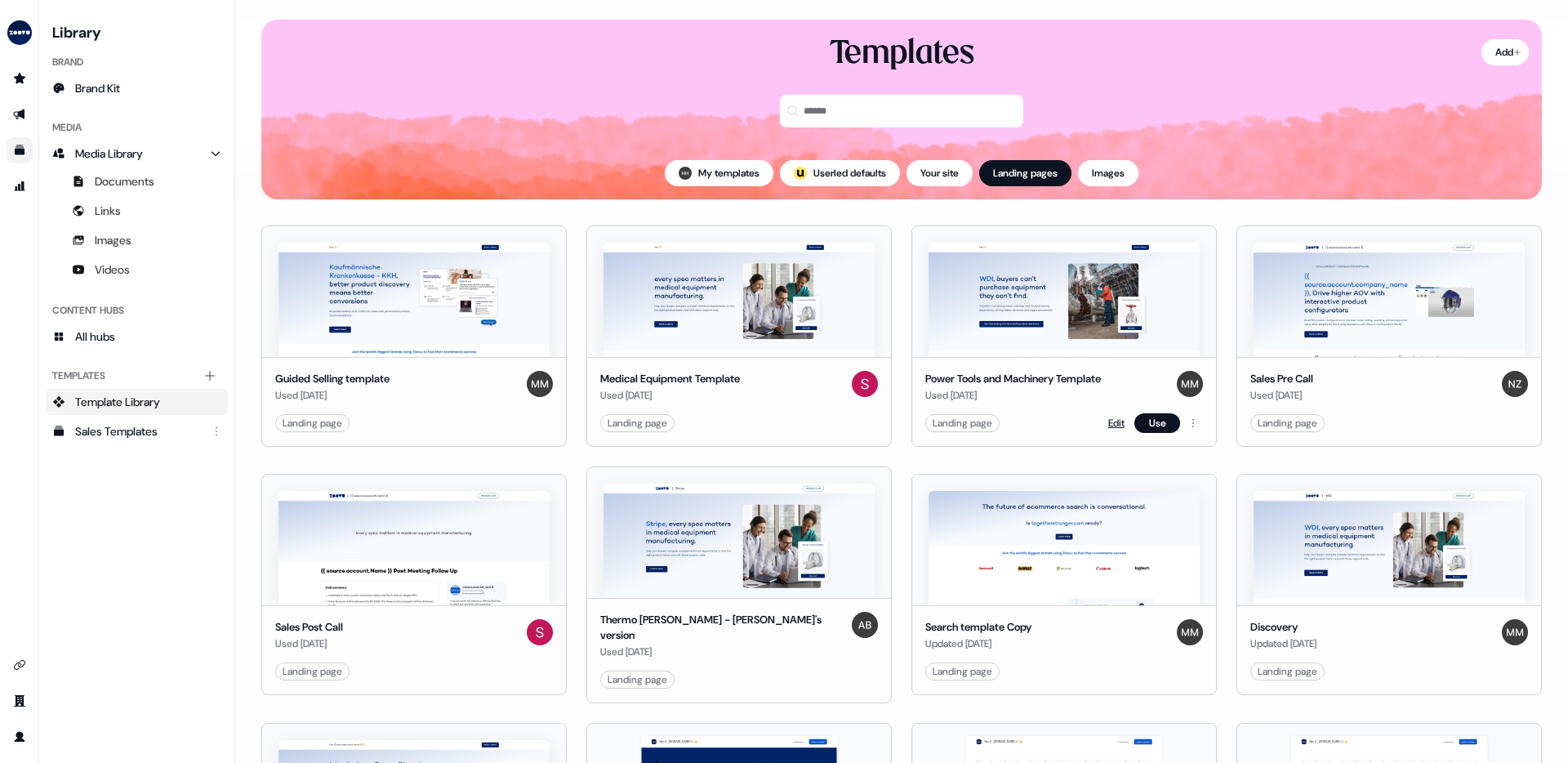
click at [1108, 421] on link "Edit" at bounding box center [1115, 422] width 16 height 16
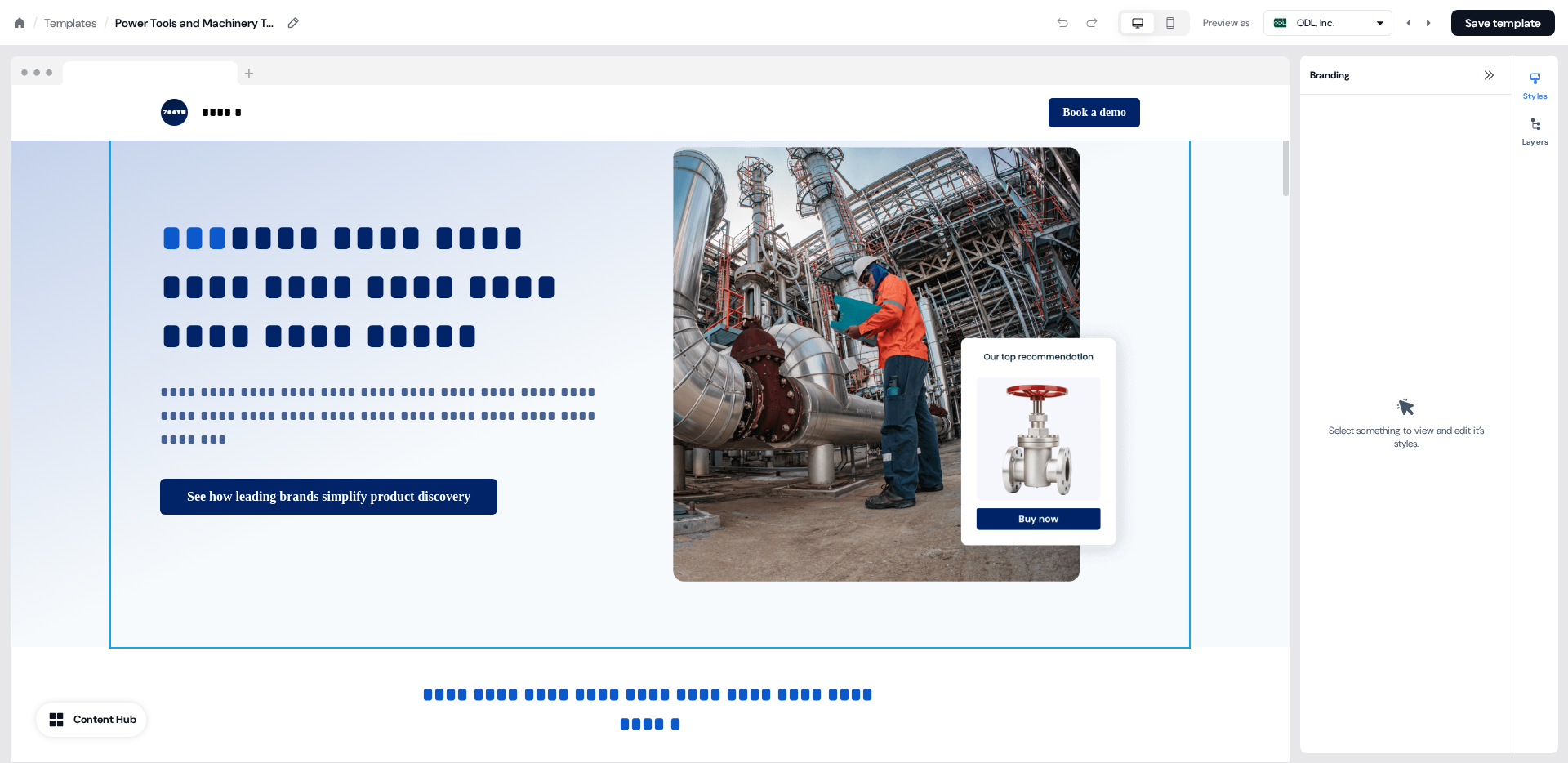
scroll to position [62, 0]
